Goal: Information Seeking & Learning: Learn about a topic

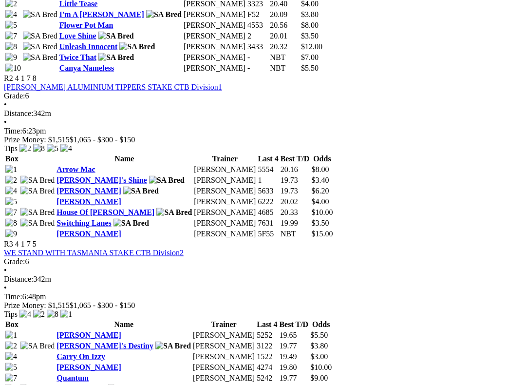
scroll to position [613, 0]
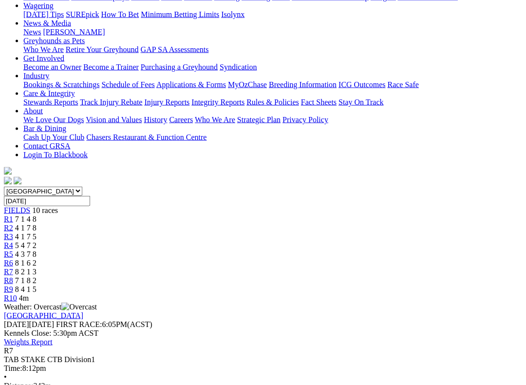
scroll to position [133, 0]
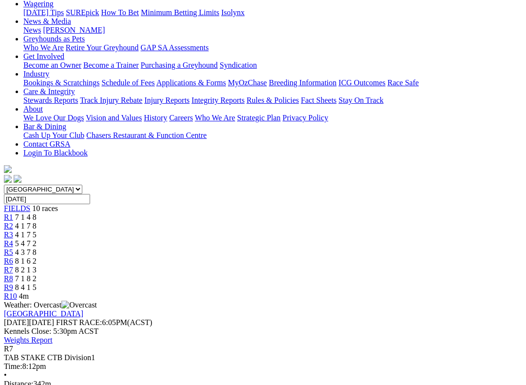
click at [37, 274] on span "7 1 8 2" at bounding box center [25, 278] width 21 height 8
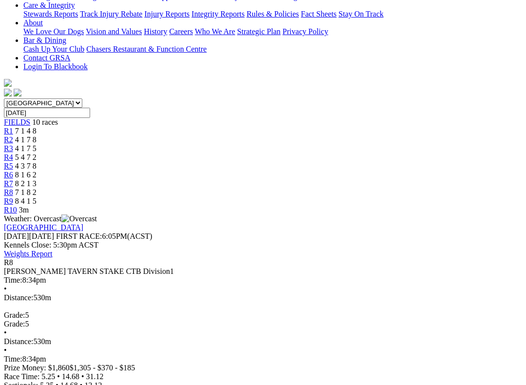
scroll to position [217, 0]
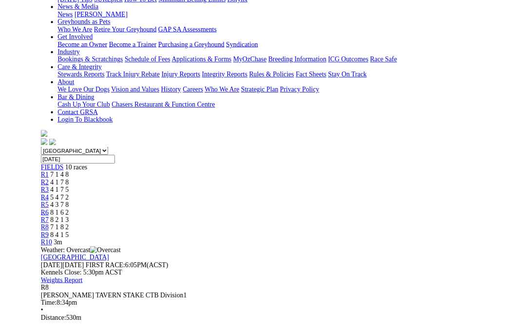
scroll to position [0, 0]
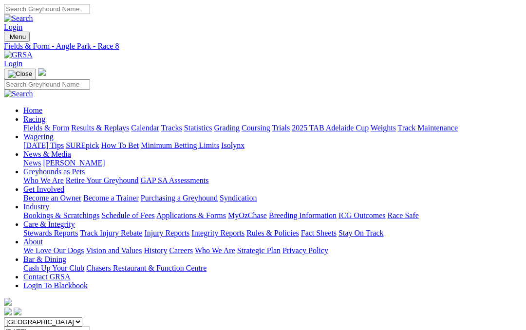
click at [38, 124] on link "Fields & Form" at bounding box center [46, 128] width 46 height 8
click at [75, 220] on link "Care & Integrity" at bounding box center [49, 224] width 52 height 8
click at [244, 229] on link "Integrity Reports" at bounding box center [217, 233] width 53 height 8
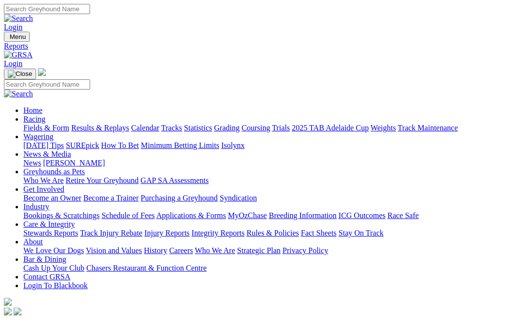
click at [82, 326] on link "Integrity Reports" at bounding box center [59, 330] width 53 height 8
